Goal: Communication & Community: Answer question/provide support

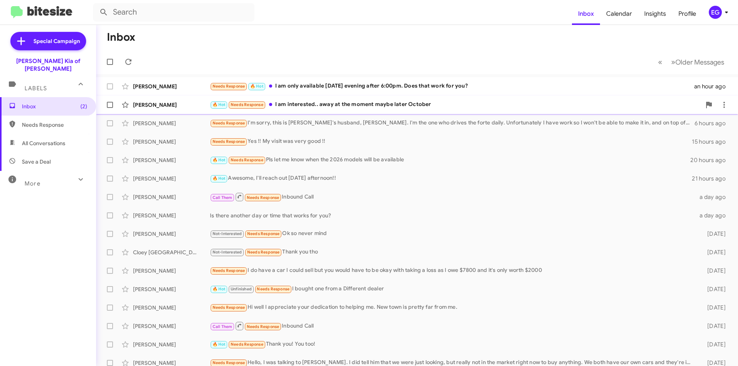
click at [439, 102] on div "🔥 Hot Needs Response I am interested.. away at the moment maybe later October" at bounding box center [455, 104] width 491 height 9
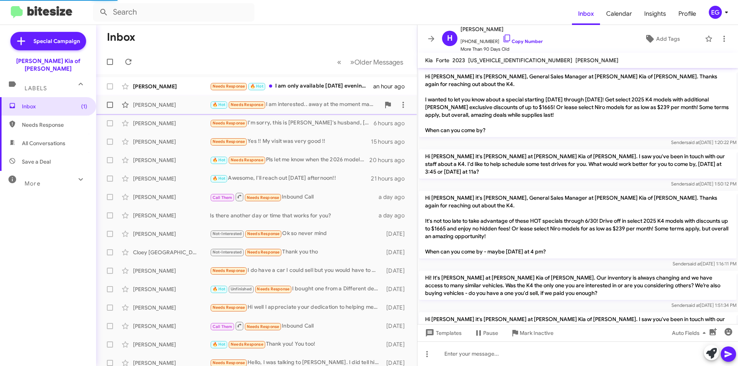
scroll to position [585, 0]
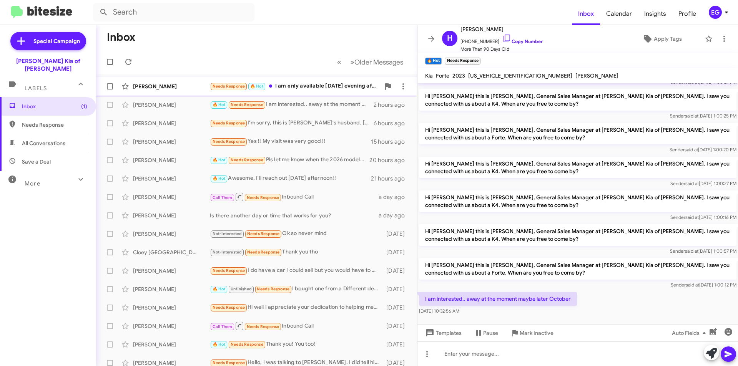
click at [288, 88] on div "Needs Response 🔥 Hot I am only available [DATE] evening after 6:00pm. Does that…" at bounding box center [295, 86] width 170 height 9
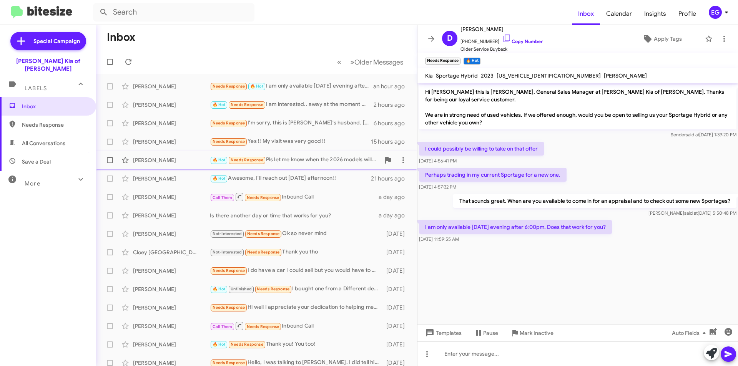
click at [166, 158] on div "[PERSON_NAME]" at bounding box center [171, 160] width 77 height 8
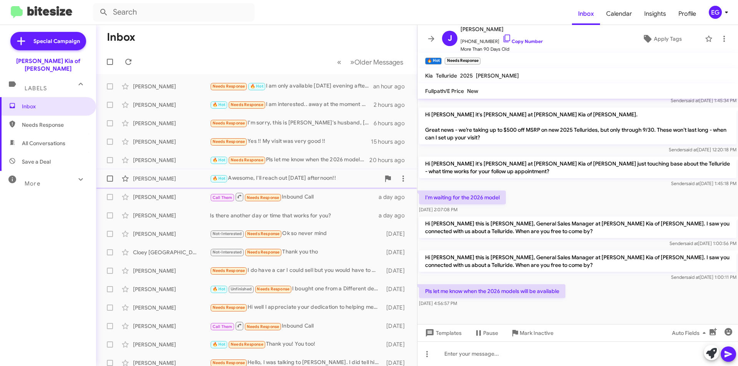
click at [156, 175] on div "[PERSON_NAME]" at bounding box center [171, 179] width 77 height 8
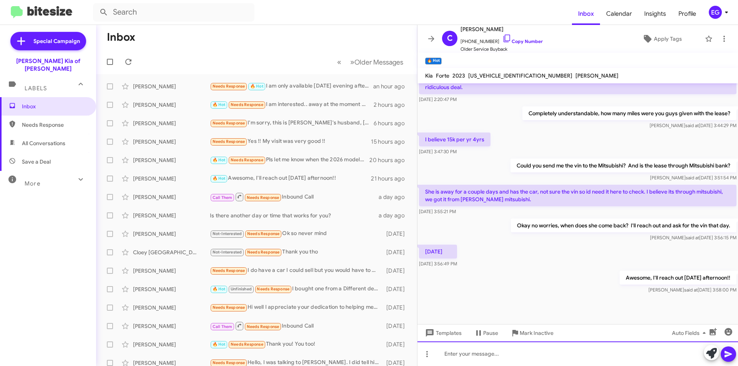
click at [459, 359] on div at bounding box center [577, 354] width 321 height 25
click at [728, 358] on icon at bounding box center [728, 354] width 9 height 9
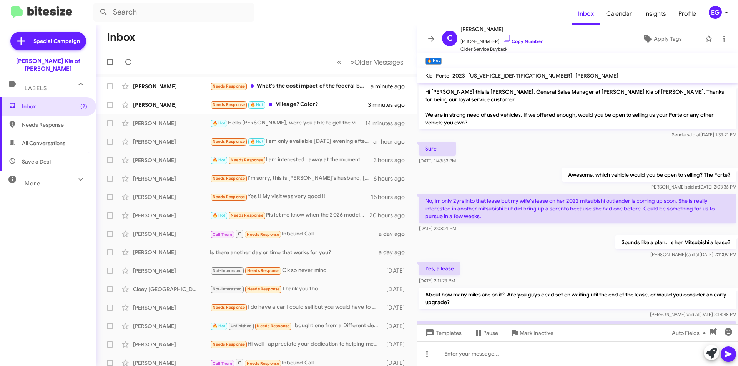
scroll to position [277, 0]
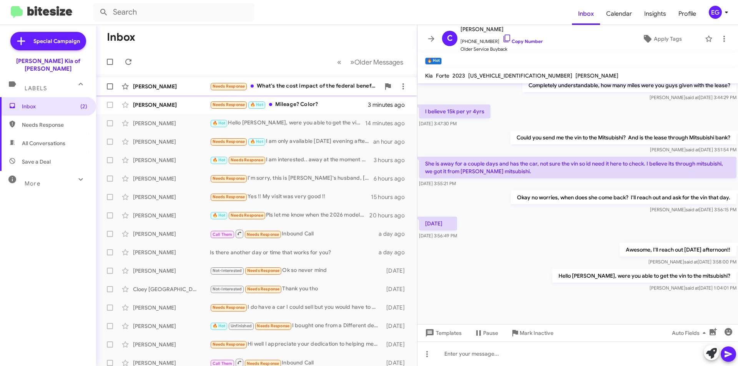
click at [285, 83] on div "Needs Response What's the cost impact of the federal benefits just ended?" at bounding box center [295, 86] width 170 height 9
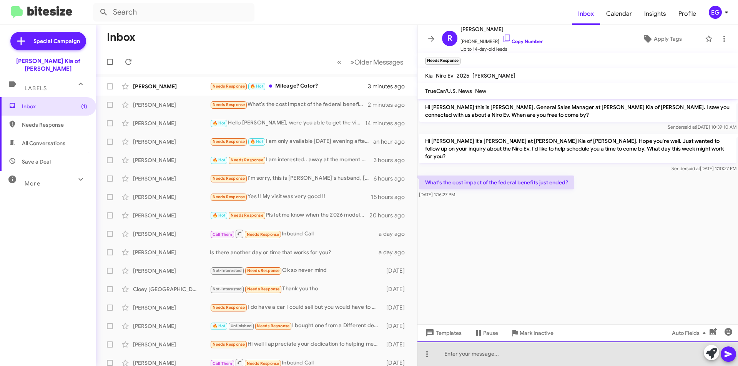
click at [489, 357] on div at bounding box center [577, 354] width 321 height 25
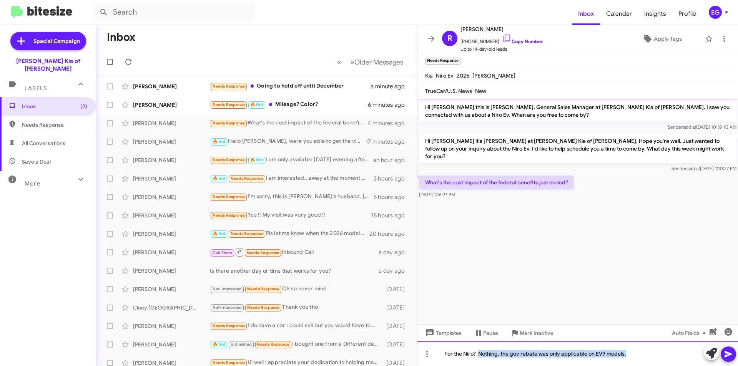
drag, startPoint x: 636, startPoint y: 351, endPoint x: 480, endPoint y: 363, distance: 156.5
click at [480, 363] on div "For the Niro? Nothing, the gov rebate was only applicable on EV9 models." at bounding box center [577, 354] width 321 height 25
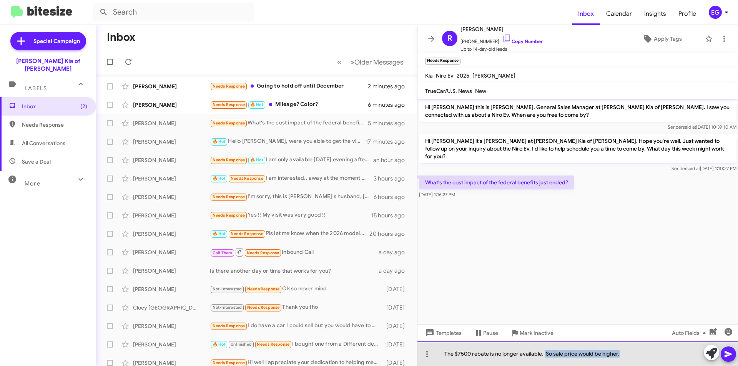
drag, startPoint x: 639, startPoint y: 359, endPoint x: 544, endPoint y: 362, distance: 95.4
click at [544, 362] on div "The $7500 rebate is no longer available. So sale price would be higher." at bounding box center [577, 354] width 321 height 25
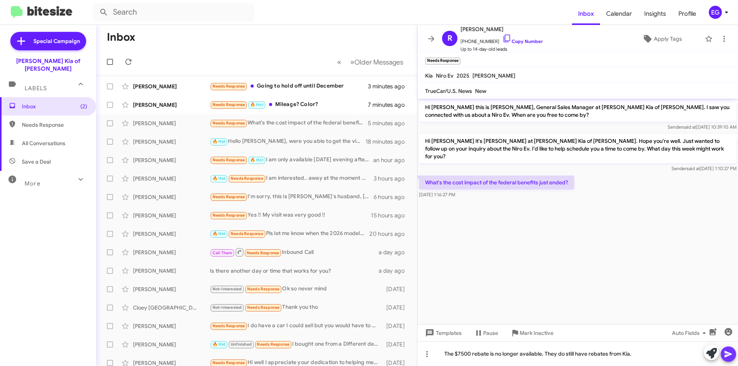
click at [726, 356] on icon at bounding box center [728, 354] width 7 height 7
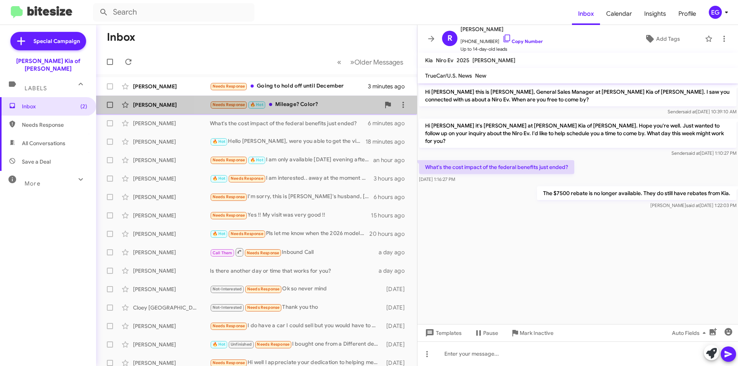
click at [306, 103] on div "Needs Response 🔥 Hot Mileage? Color?" at bounding box center [295, 104] width 170 height 9
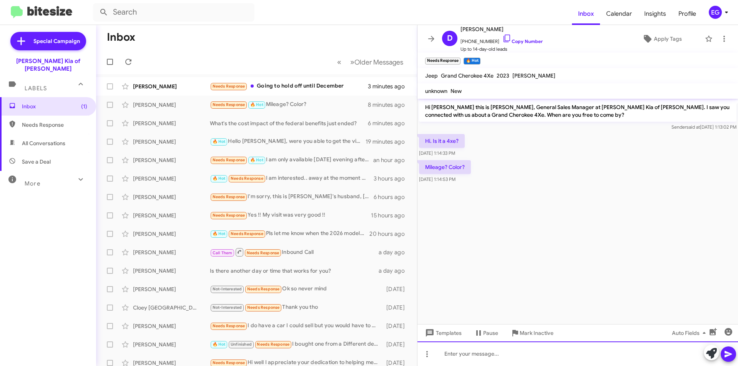
click at [494, 357] on div at bounding box center [577, 354] width 321 height 25
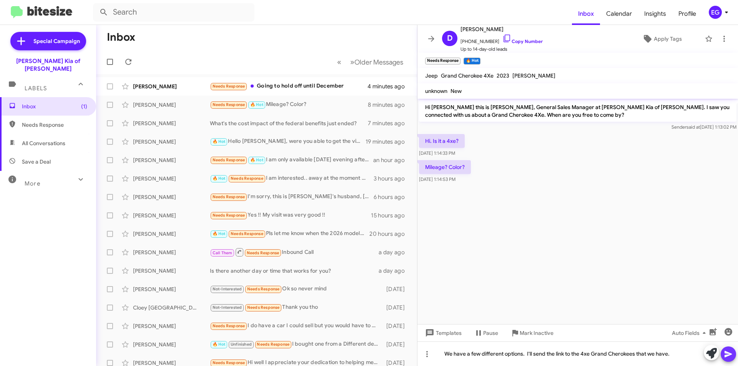
click at [733, 354] on icon at bounding box center [728, 354] width 9 height 9
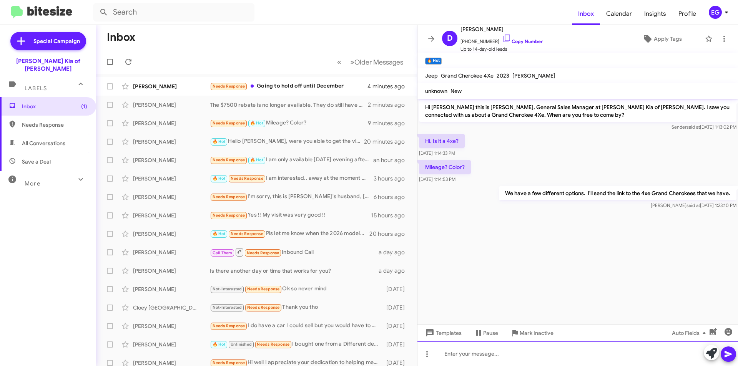
click at [477, 353] on div at bounding box center [577, 354] width 321 height 25
click at [728, 355] on icon at bounding box center [728, 354] width 7 height 7
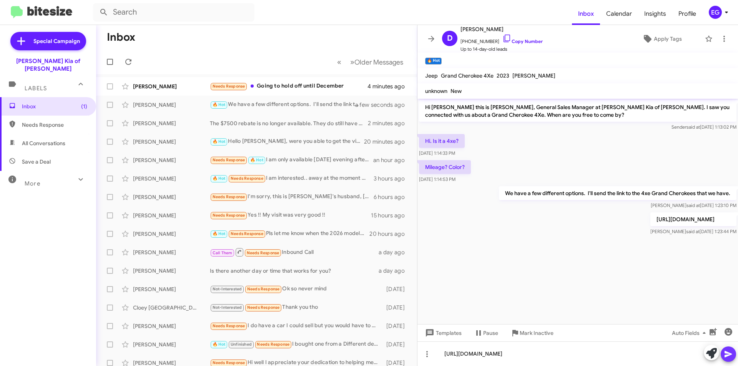
click at [726, 354] on icon at bounding box center [728, 354] width 9 height 9
click at [725, 353] on icon at bounding box center [728, 354] width 7 height 7
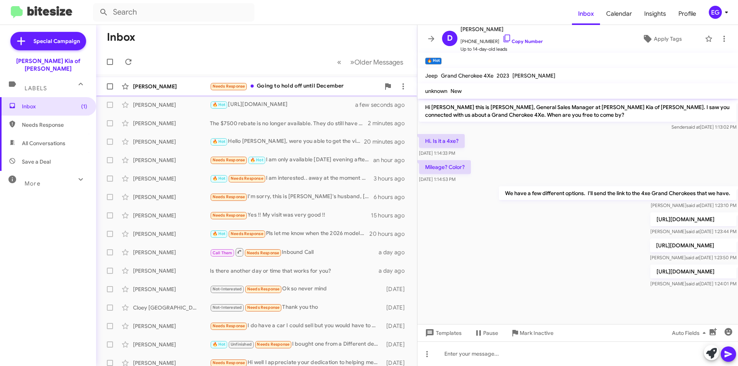
click at [270, 84] on div "Needs Response Going to hold off until December" at bounding box center [295, 86] width 170 height 9
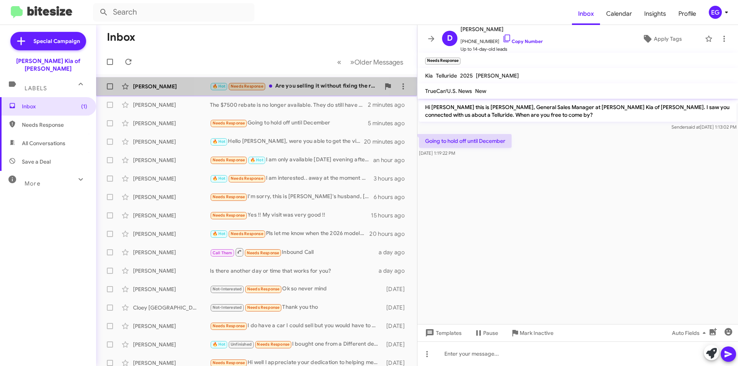
click at [287, 85] on div "🔥 Hot Needs Response Are you selling it without fixing the recall?" at bounding box center [295, 86] width 170 height 9
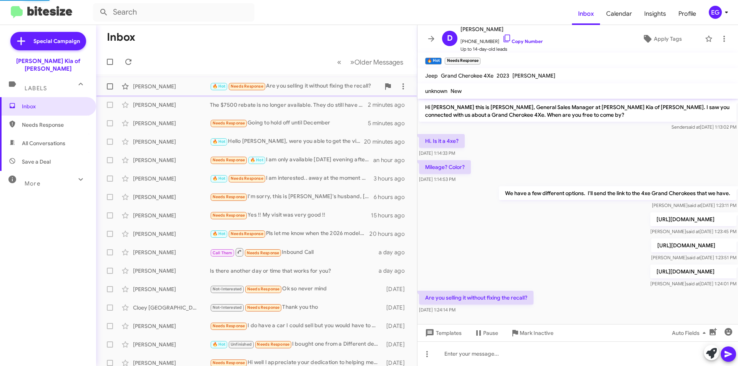
scroll to position [30, 0]
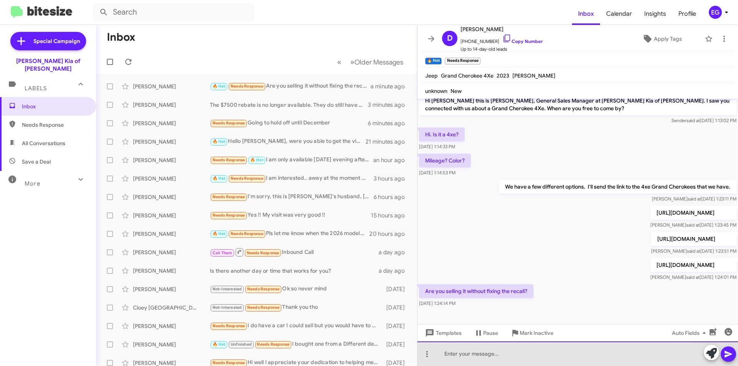
click at [471, 350] on div at bounding box center [577, 354] width 321 height 25
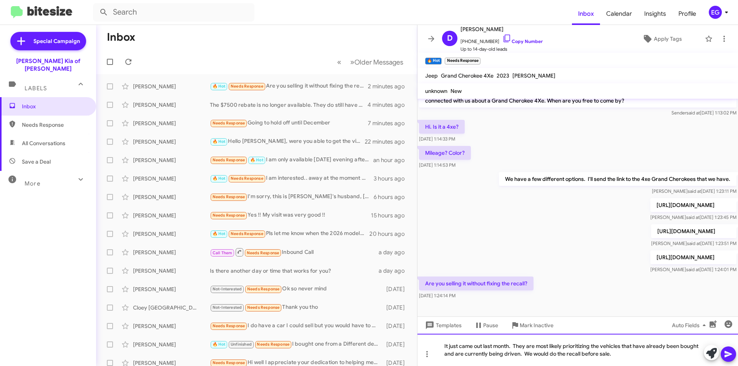
click at [446, 347] on div "It just came out last month. They are most likely prioritizing the vehicles tha…" at bounding box center [577, 350] width 321 height 32
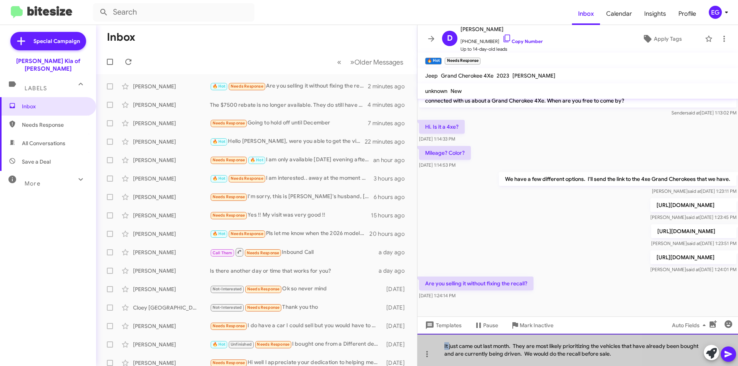
click at [446, 347] on div "It just came out last month. They are most likely prioritizing the vehicles tha…" at bounding box center [577, 350] width 321 height 32
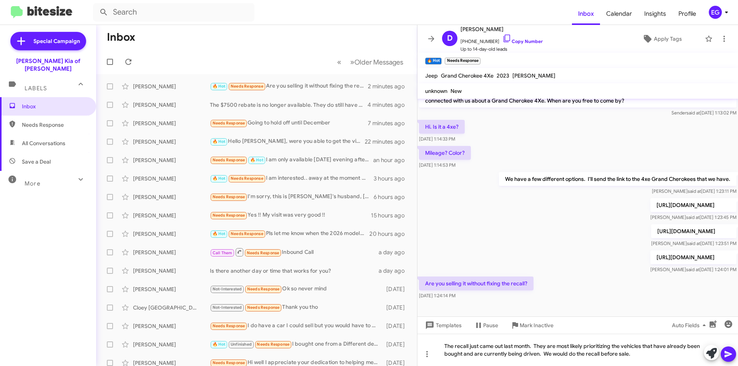
click at [730, 353] on icon at bounding box center [728, 354] width 9 height 9
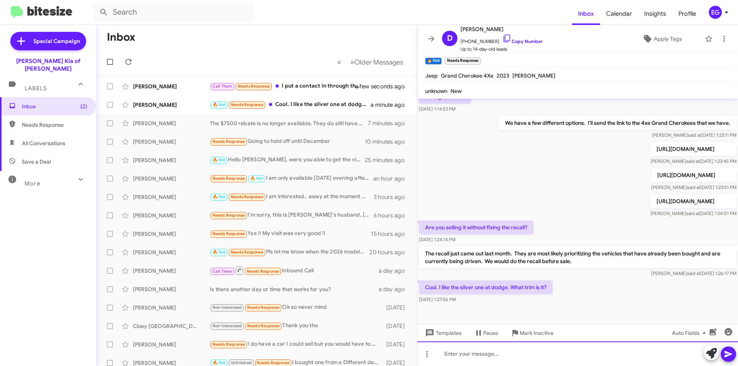
scroll to position [93, 0]
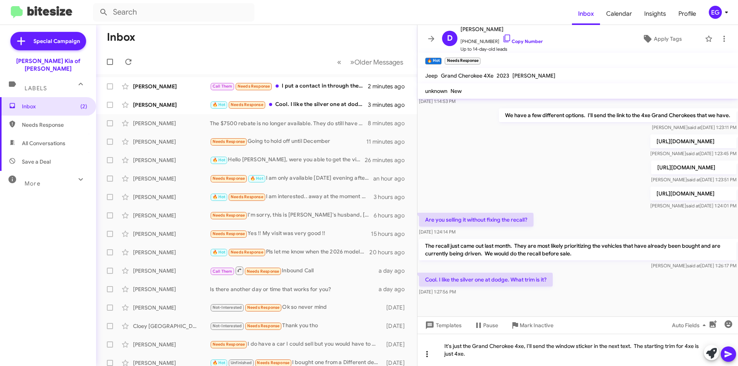
click at [428, 356] on icon at bounding box center [426, 354] width 9 height 9
click at [517, 357] on div at bounding box center [369, 183] width 738 height 366
click at [711, 323] on icon "button" at bounding box center [713, 324] width 7 height 7
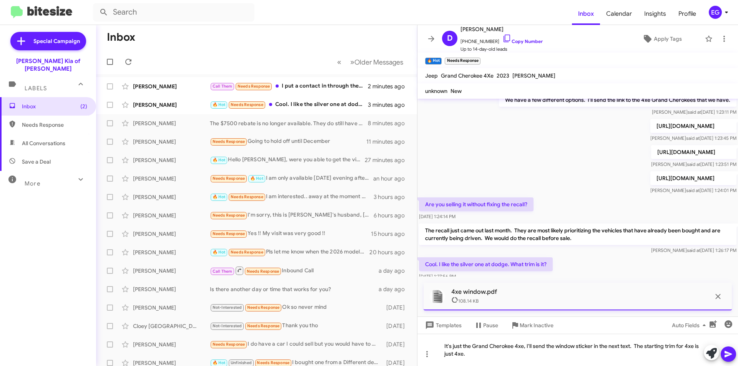
click at [728, 353] on icon at bounding box center [728, 354] width 7 height 7
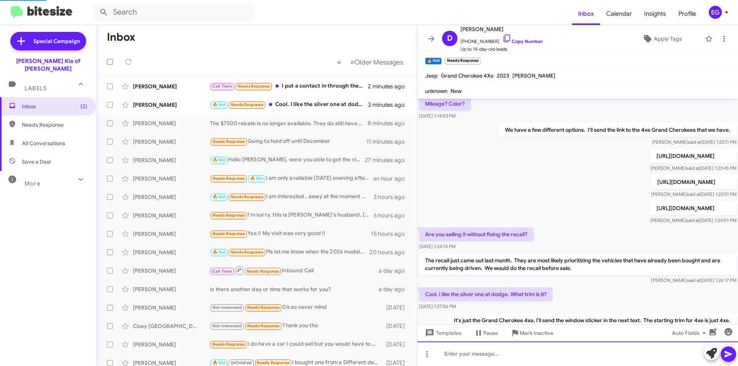
scroll to position [0, 0]
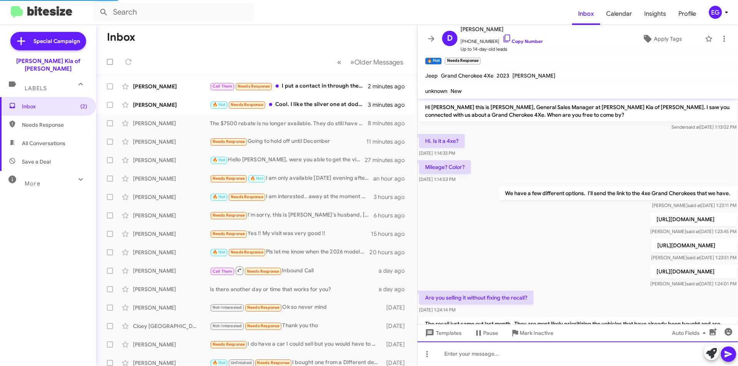
click at [482, 350] on div at bounding box center [577, 354] width 321 height 25
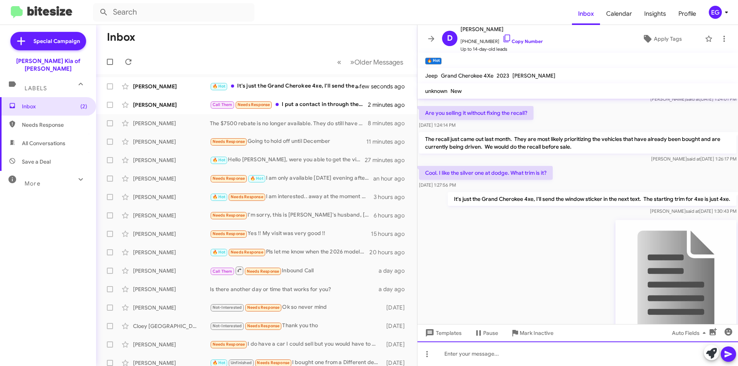
scroll to position [262, 0]
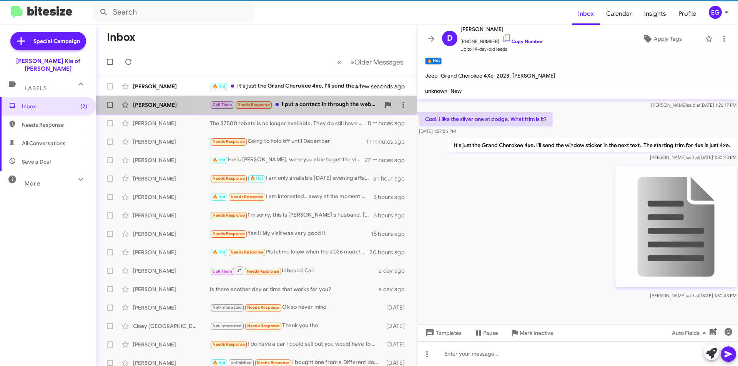
click at [279, 100] on div "James Maher Call Them Needs Response I put a contact in through the website for…" at bounding box center [256, 104] width 309 height 15
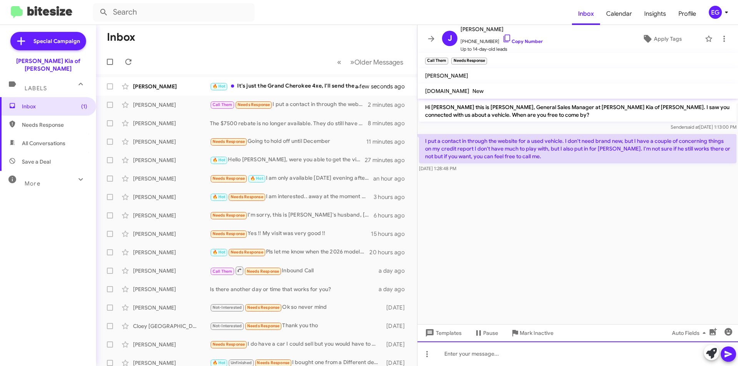
click at [484, 360] on div at bounding box center [577, 354] width 321 height 25
click at [526, 40] on link "Copy Number" at bounding box center [522, 41] width 40 height 6
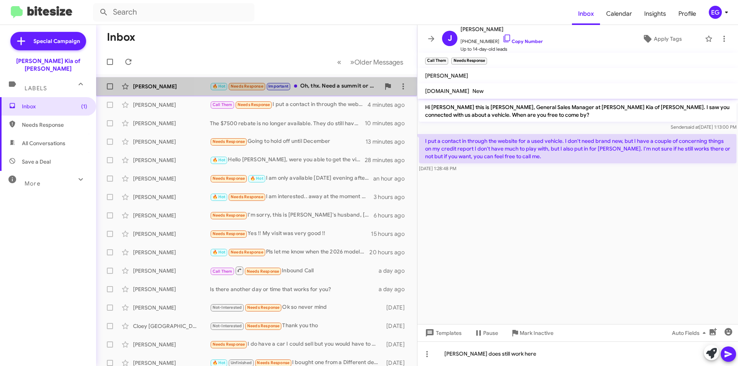
click at [312, 91] on div "🔥 Hot Needs Response Important Oh, thx. Need a summit or summit reserve. Pls ke…" at bounding box center [295, 86] width 170 height 9
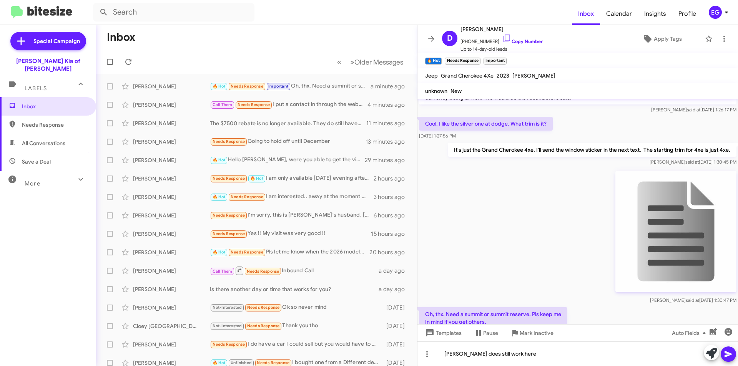
scroll to position [298, 0]
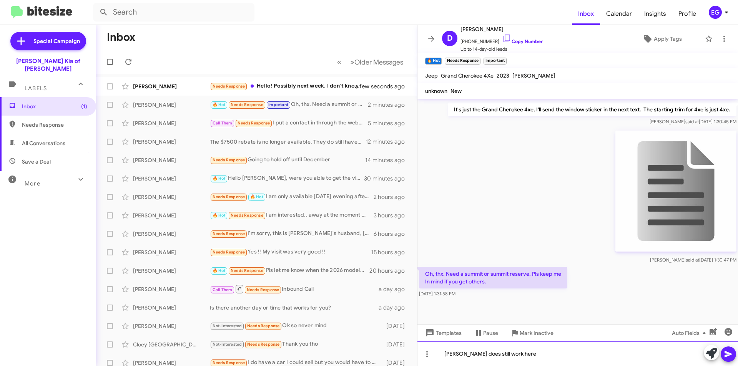
click at [526, 357] on div "Steve does still work here" at bounding box center [577, 354] width 321 height 25
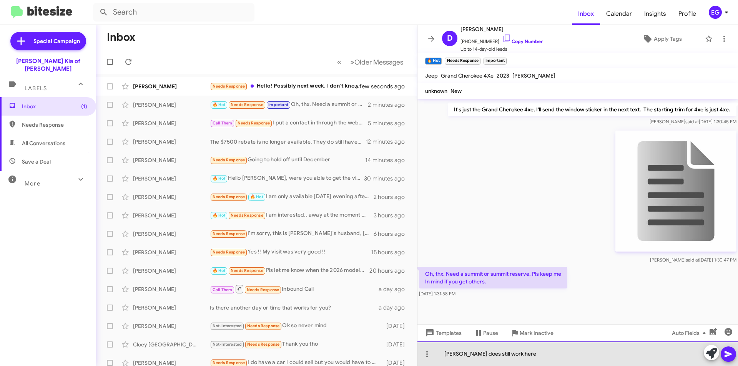
click at [526, 357] on div "Steve does still work here" at bounding box center [577, 354] width 321 height 25
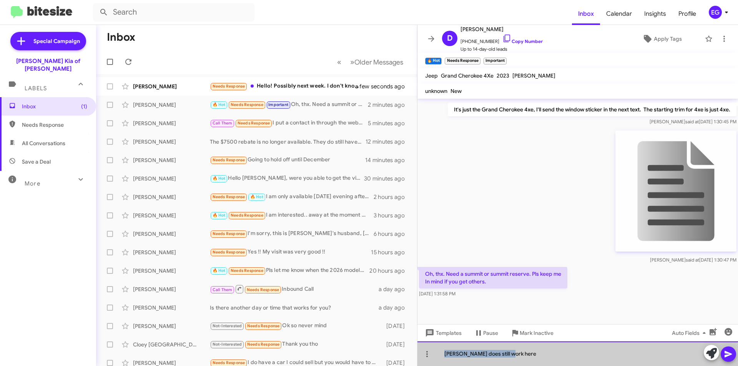
click at [526, 357] on div "Steve does still work here" at bounding box center [577, 354] width 321 height 25
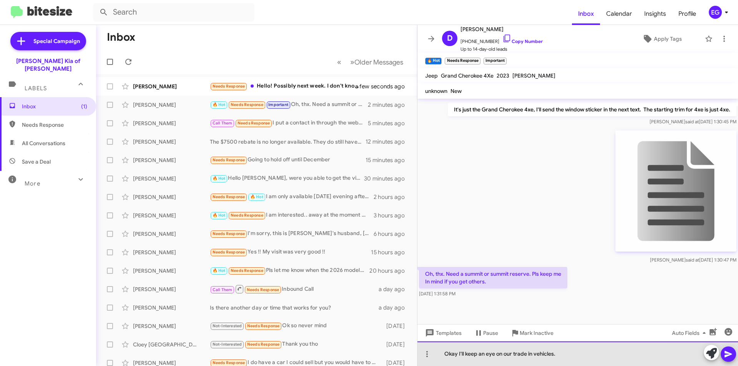
drag, startPoint x: 458, startPoint y: 354, endPoint x: 474, endPoint y: 357, distance: 16.1
click at [458, 354] on div "Okay I'll keep an eye on our trade in vehicles." at bounding box center [577, 354] width 321 height 25
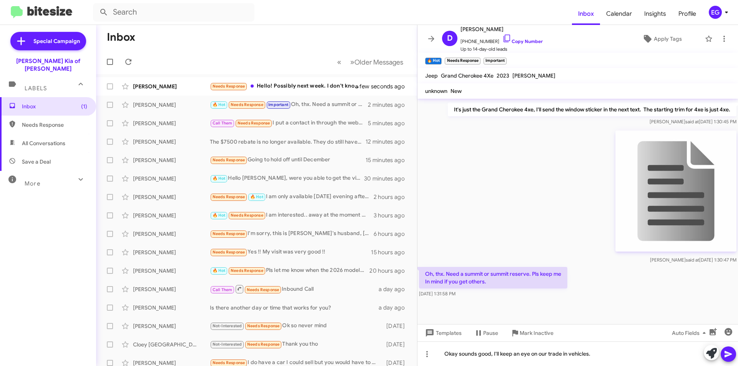
click at [726, 357] on icon at bounding box center [728, 354] width 7 height 7
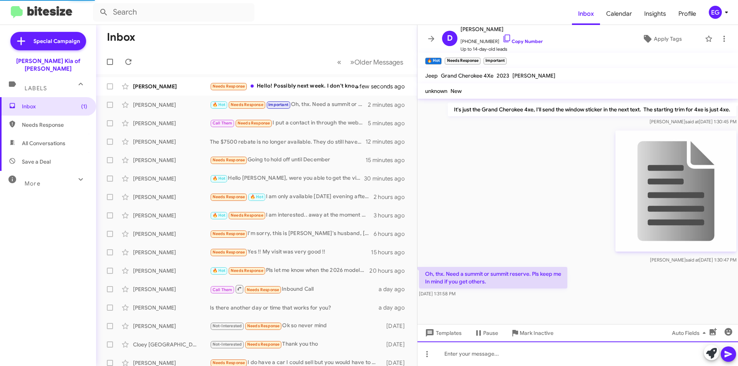
scroll to position [0, 0]
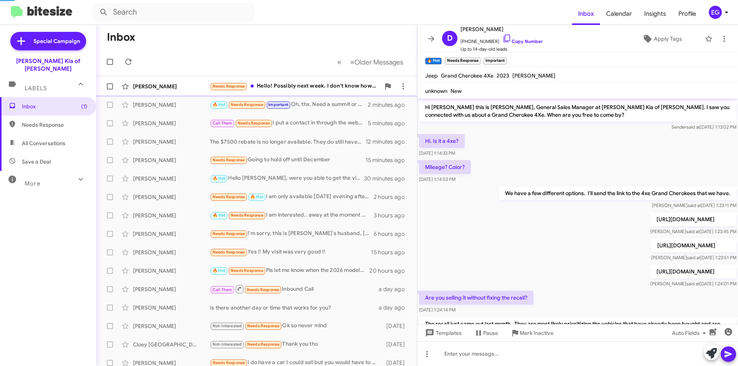
click at [171, 87] on div "Nicole Sullivan" at bounding box center [171, 87] width 77 height 8
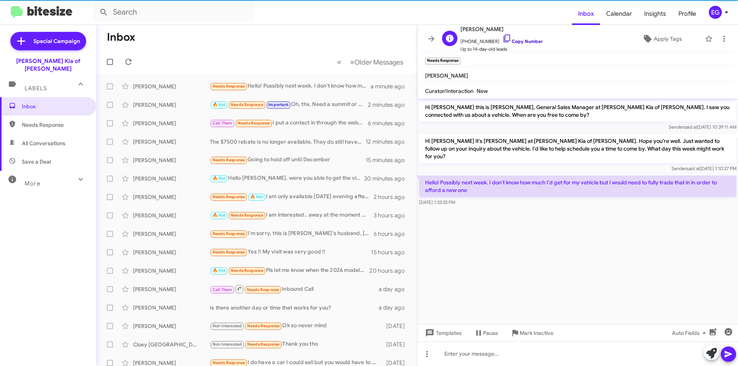
click at [521, 40] on link "Copy Number" at bounding box center [522, 41] width 40 height 6
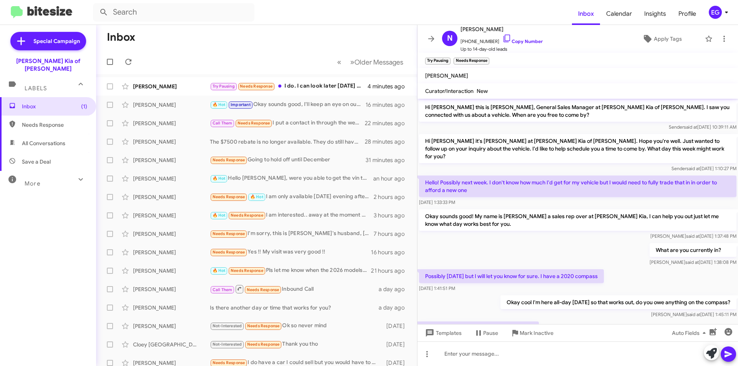
scroll to position [30, 0]
